Goal: Information Seeking & Learning: Check status

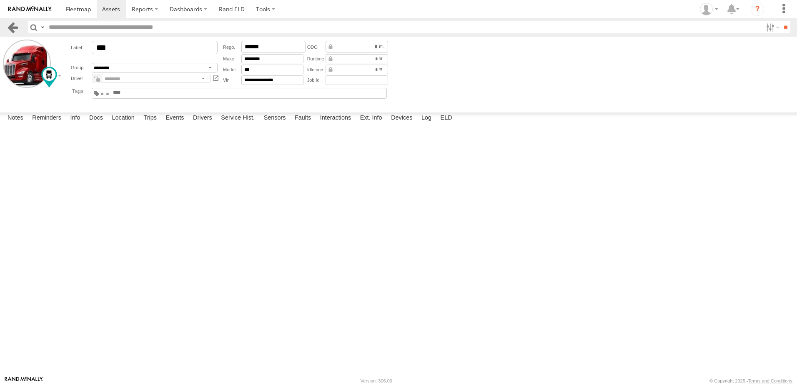
click at [11, 26] on link at bounding box center [13, 27] width 12 height 12
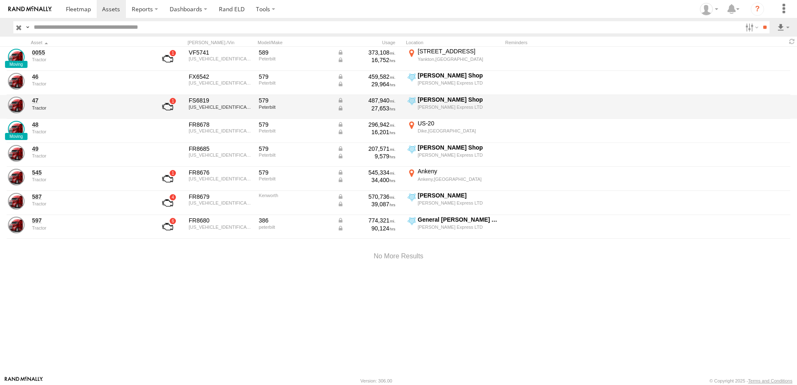
click at [37, 95] on div "47 Tractor FS6819 1XPBDP9X0LD665787 579 Peterbilt 487,940 27,653 Zylstra Shop Z…" at bounding box center [398, 107] width 797 height 24
click at [36, 100] on link "47" at bounding box center [89, 101] width 114 height 8
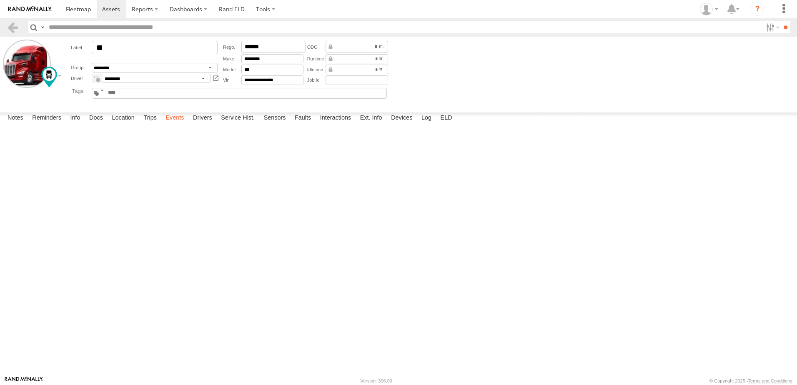
click at [179, 124] on label "Events" at bounding box center [174, 119] width 27 height 12
click at [18, 104] on div at bounding box center [30, 73] width 54 height 67
click at [17, 25] on link at bounding box center [13, 27] width 12 height 12
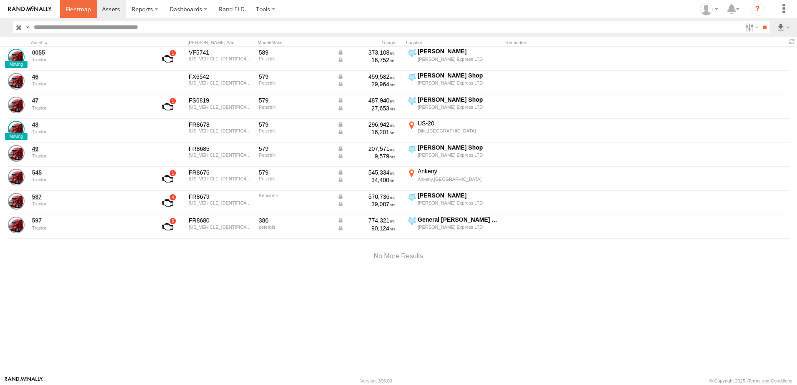
click at [83, 5] on span at bounding box center [78, 9] width 25 height 8
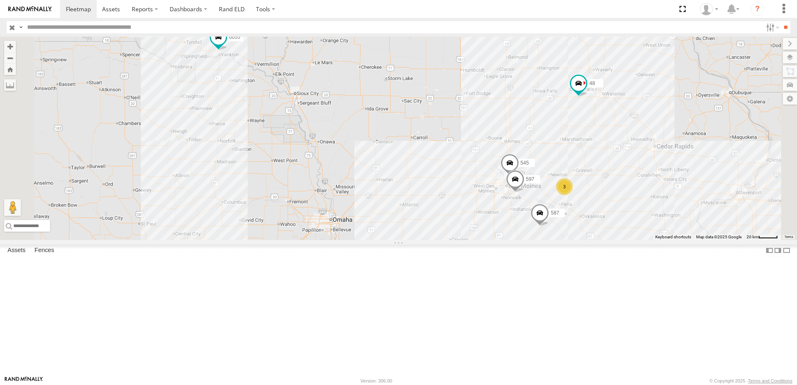
click at [0, 0] on div "597" at bounding box center [0, 0] width 0 height 0
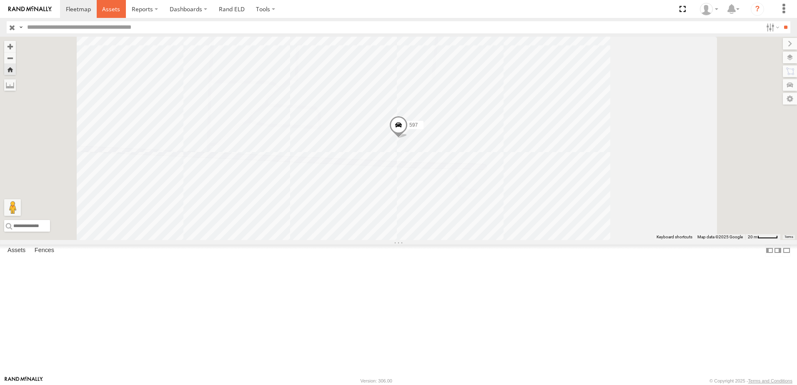
click at [112, 8] on span at bounding box center [111, 9] width 18 height 8
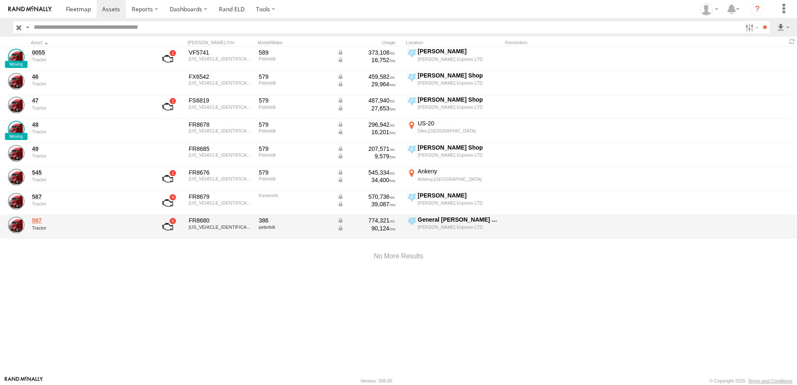
click at [38, 219] on link "597" at bounding box center [89, 221] width 114 height 8
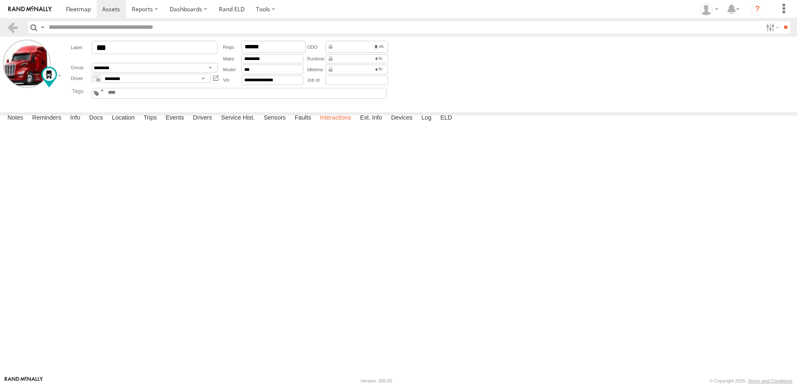
click at [342, 124] on label "Interactions" at bounding box center [336, 119] width 40 height 12
click at [13, 25] on link at bounding box center [13, 27] width 12 height 12
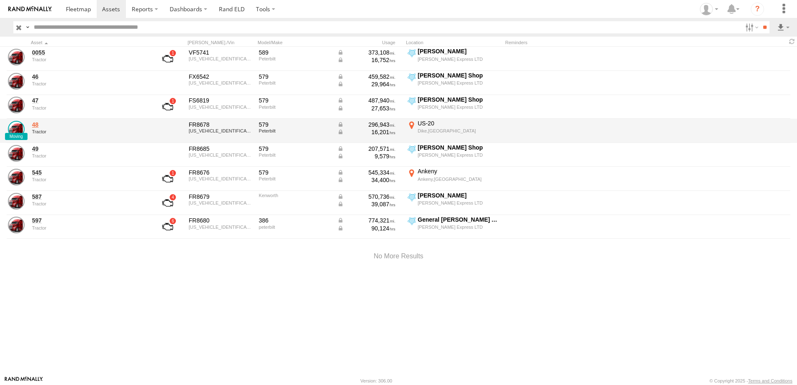
click at [33, 123] on link "48" at bounding box center [89, 125] width 114 height 8
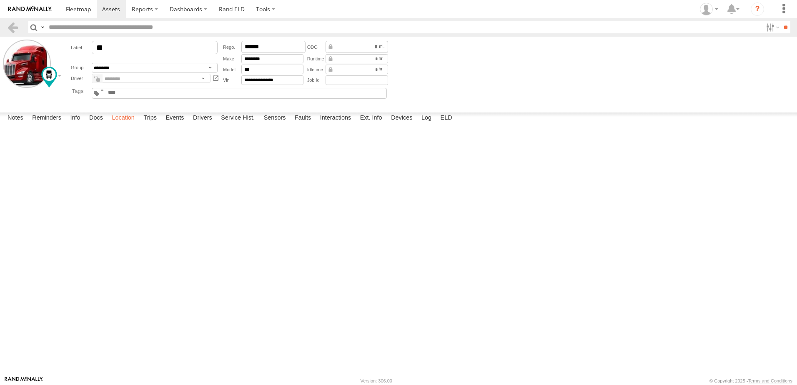
click at [125, 124] on label "Location" at bounding box center [123, 119] width 31 height 12
click at [15, 25] on link at bounding box center [13, 27] width 12 height 12
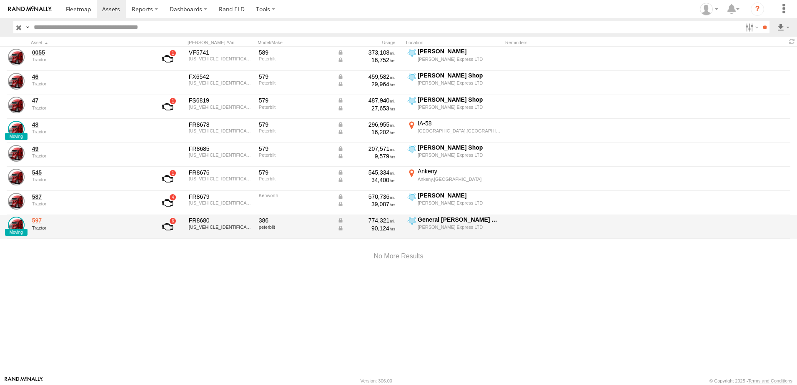
click at [40, 219] on link "597" at bounding box center [89, 221] width 114 height 8
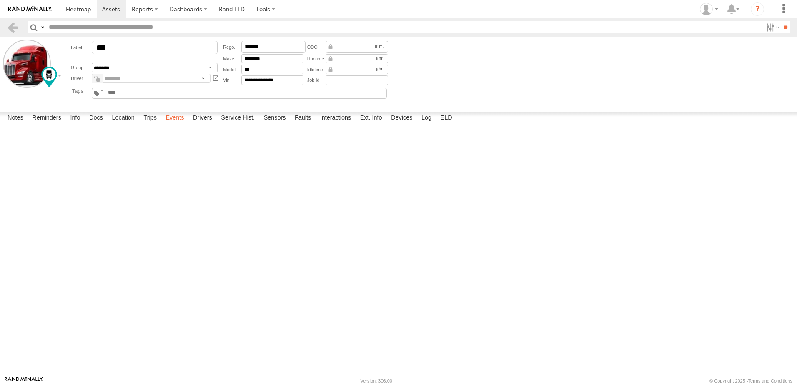
click at [179, 124] on label "Events" at bounding box center [174, 119] width 27 height 12
click at [11, 28] on link at bounding box center [13, 27] width 12 height 12
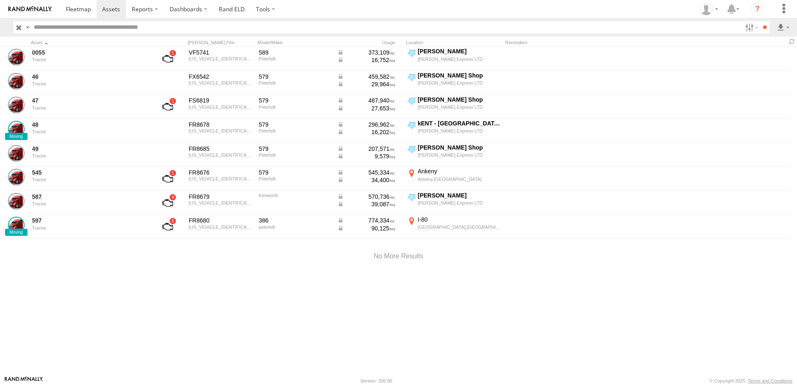
click at [36, 258] on div at bounding box center [398, 256] width 797 height 35
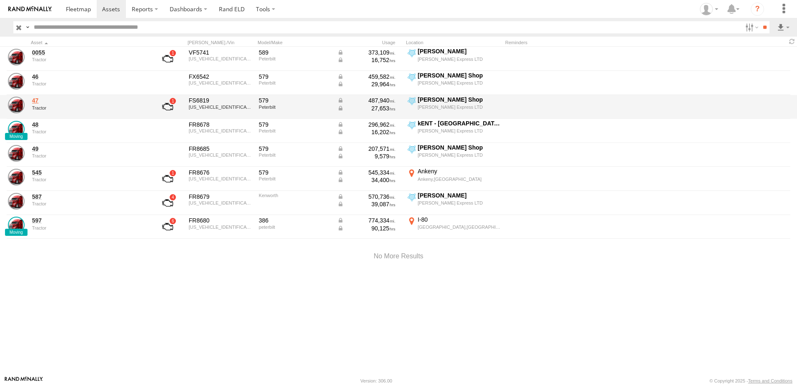
click at [33, 99] on link "47" at bounding box center [89, 101] width 114 height 8
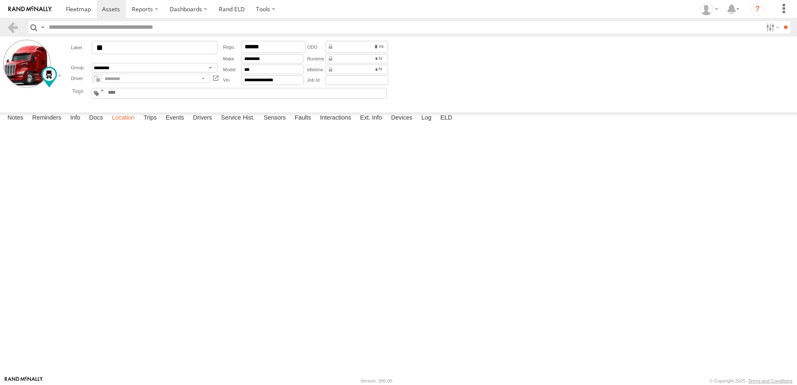
click at [130, 124] on label "Location" at bounding box center [123, 119] width 31 height 12
click at [341, 124] on label "Interactions" at bounding box center [336, 119] width 40 height 12
click at [123, 124] on label "Location" at bounding box center [123, 119] width 31 height 12
click at [0, 0] on span at bounding box center [0, 0] width 0 height 0
click at [0, 0] on div "47 47 Tractor Highway F62 E Sully 41.58088 , -92.85366 11 08:57:10 08/29/2025" at bounding box center [0, 0] width 0 height 0
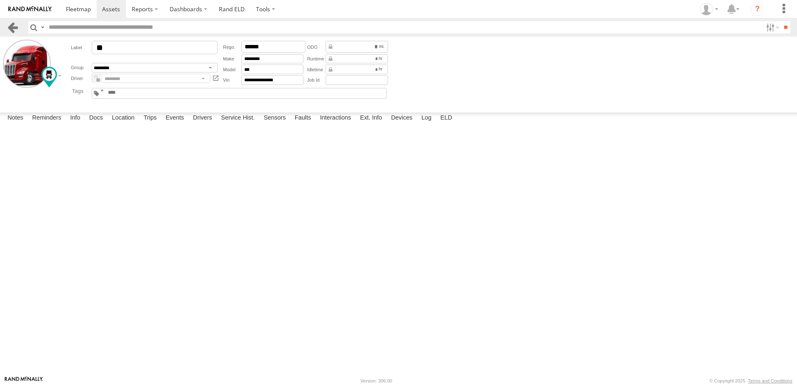
click at [15, 25] on link at bounding box center [13, 27] width 12 height 12
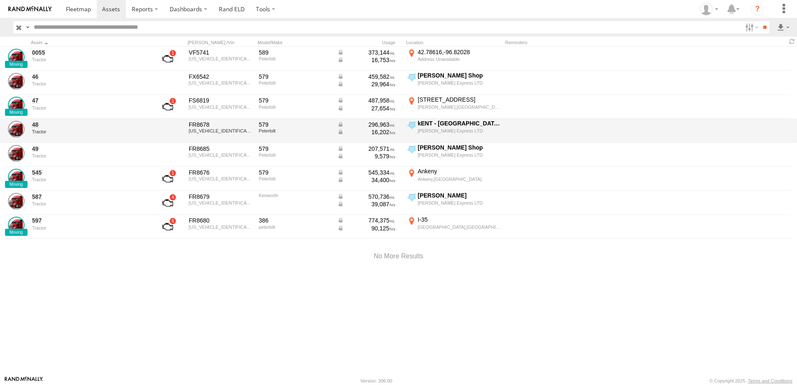
click at [31, 123] on div "48 Tractor" at bounding box center [89, 131] width 117 height 23
click at [36, 126] on link "48" at bounding box center [89, 125] width 114 height 8
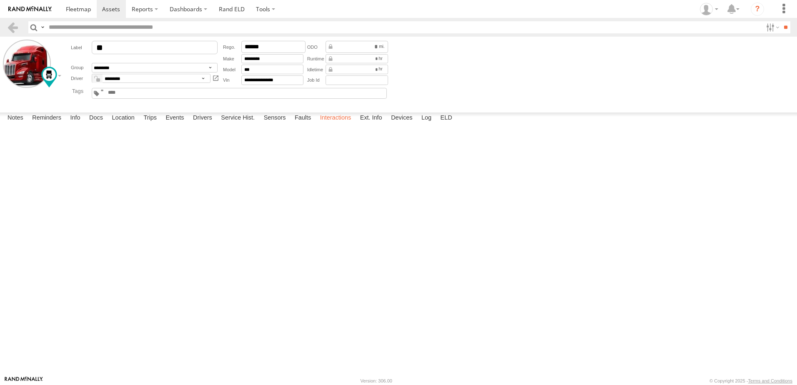
click at [341, 124] on label "Interactions" at bounding box center [336, 119] width 40 height 12
click at [124, 124] on label "Location" at bounding box center [123, 119] width 31 height 12
click at [0, 0] on label at bounding box center [0, 0] width 0 height 0
click at [0, 0] on span "Basemaps" at bounding box center [0, 0] width 0 height 0
click at [0, 0] on span "Satellite + Roadmap" at bounding box center [0, 0] width 0 height 0
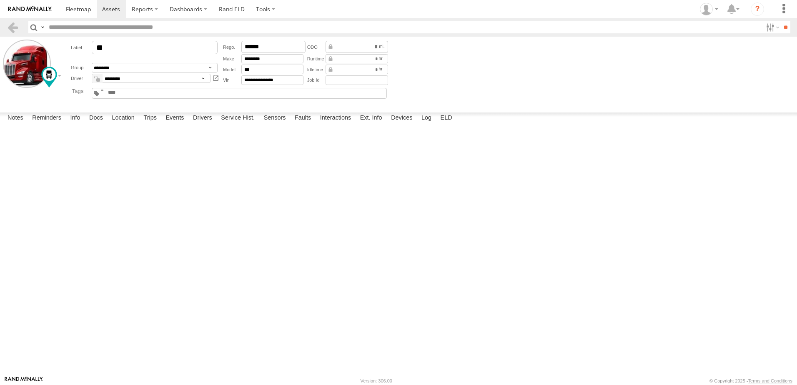
drag, startPoint x: 421, startPoint y: 171, endPoint x: 332, endPoint y: 267, distance: 131.3
click at [0, 0] on div "48" at bounding box center [0, 0] width 0 height 0
drag, startPoint x: 273, startPoint y: 313, endPoint x: 314, endPoint y: 201, distance: 119.0
click at [0, 0] on div "48" at bounding box center [0, 0] width 0 height 0
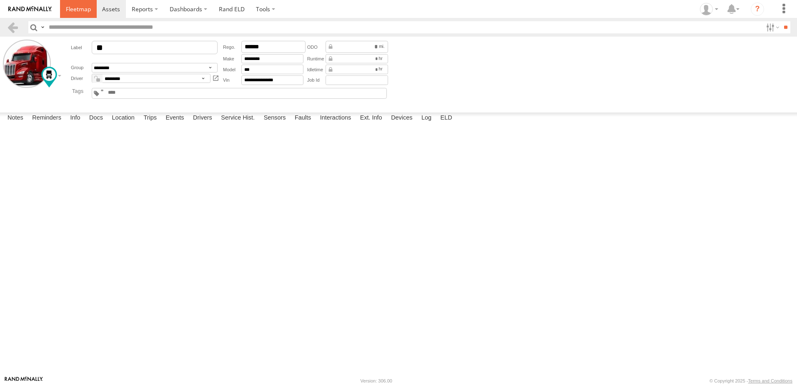
click at [76, 9] on span at bounding box center [78, 9] width 25 height 8
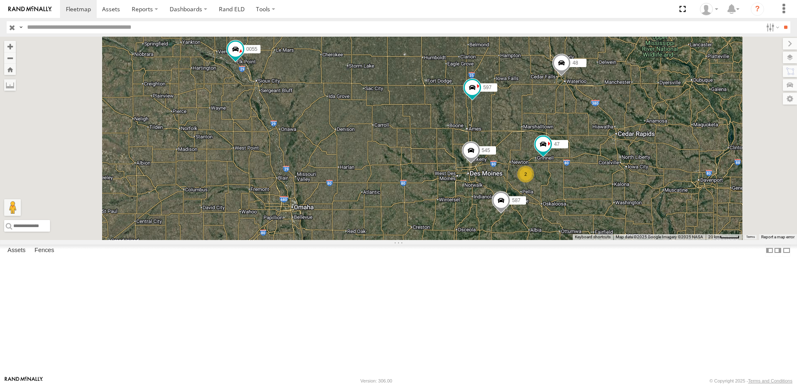
click at [0, 0] on div "48" at bounding box center [0, 0] width 0 height 0
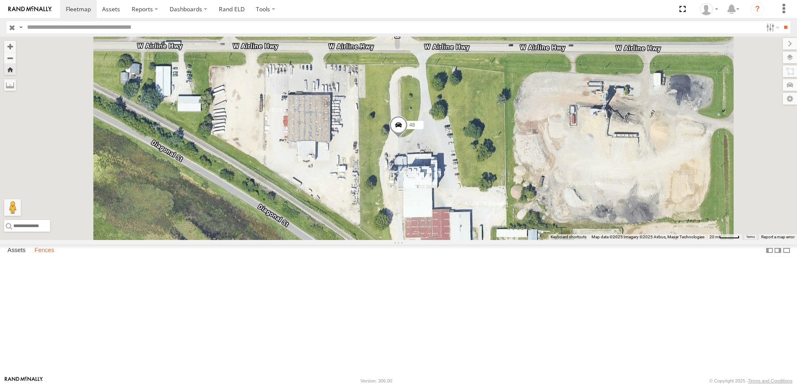
click at [41, 256] on label "Fences" at bounding box center [44, 251] width 28 height 12
click at [0, 0] on div "kENT - [GEOGRAPHIC_DATA],[GEOGRAPHIC_DATA]" at bounding box center [0, 0] width 0 height 0
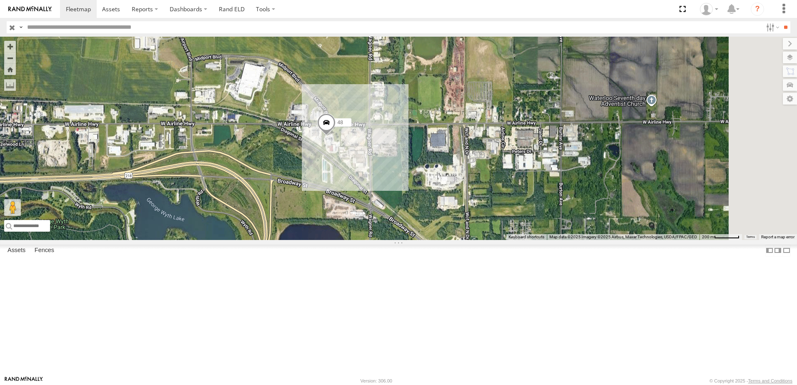
drag, startPoint x: 564, startPoint y: 193, endPoint x: 385, endPoint y: 276, distance: 197.2
click at [388, 240] on div "48" at bounding box center [398, 138] width 797 height 203
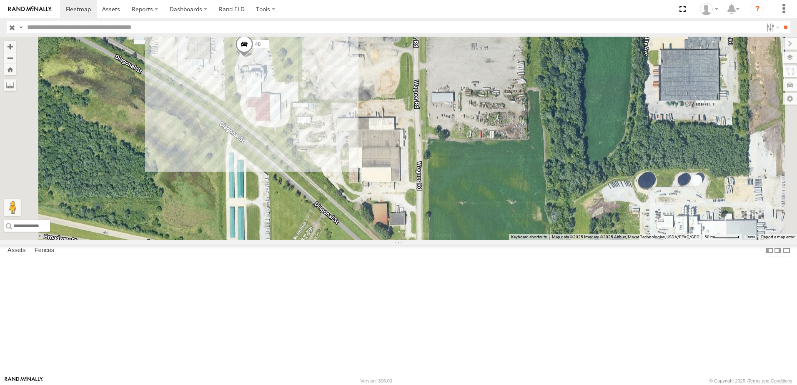
drag, startPoint x: 309, startPoint y: 198, endPoint x: 401, endPoint y: 256, distance: 109.3
click at [401, 240] on div "48" at bounding box center [398, 138] width 797 height 203
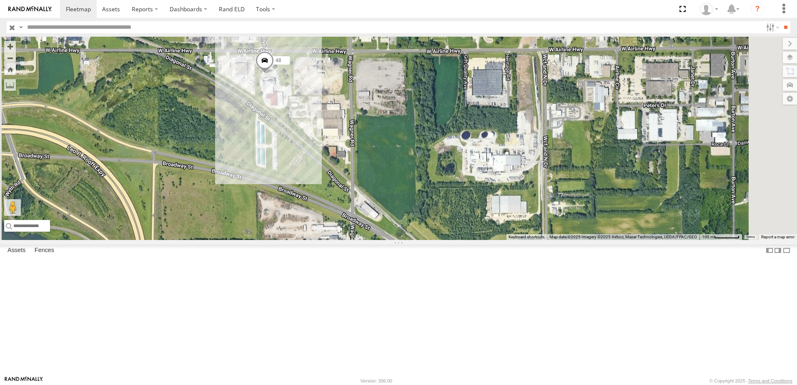
click at [416, 69] on div "48" at bounding box center [398, 138] width 797 height 203
